Goal: Find specific page/section: Find specific page/section

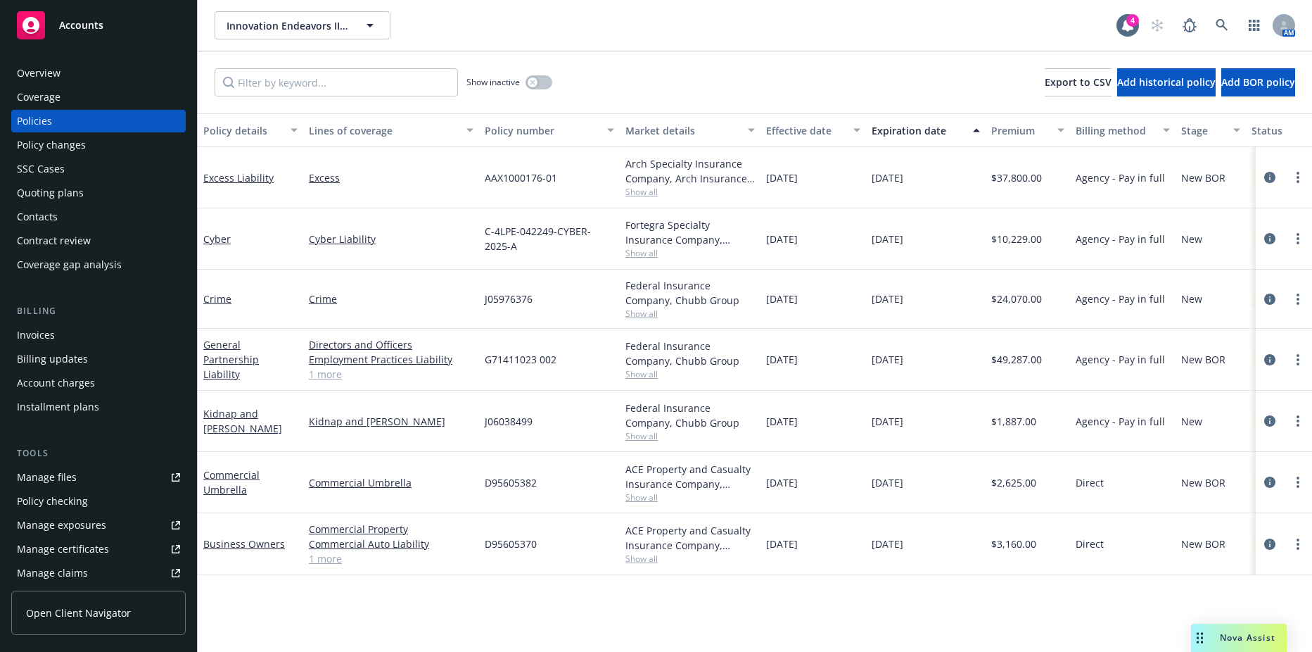
click at [51, 336] on div "Invoices" at bounding box center [36, 335] width 38 height 23
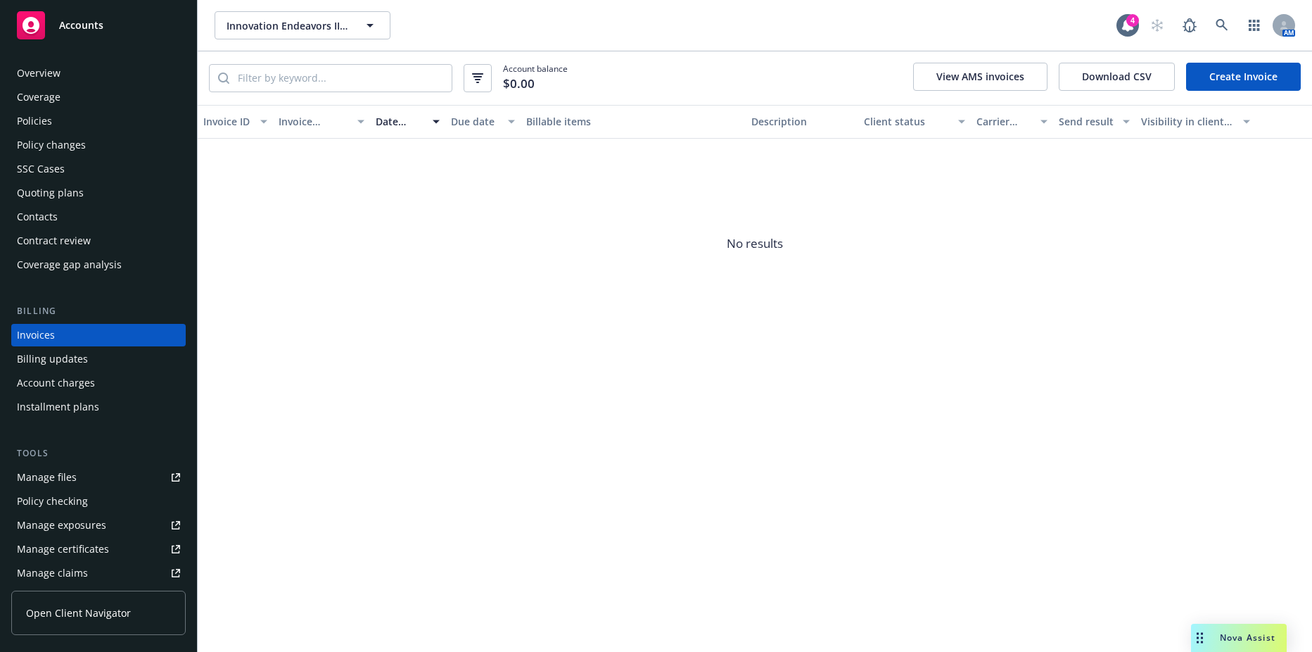
click at [58, 108] on div "Overview Coverage Policies Policy changes SSC Cases Quoting plans Contacts Cont…" at bounding box center [98, 169] width 175 height 214
click at [53, 118] on div "Policies" at bounding box center [98, 121] width 163 height 23
